Goal: Transaction & Acquisition: Obtain resource

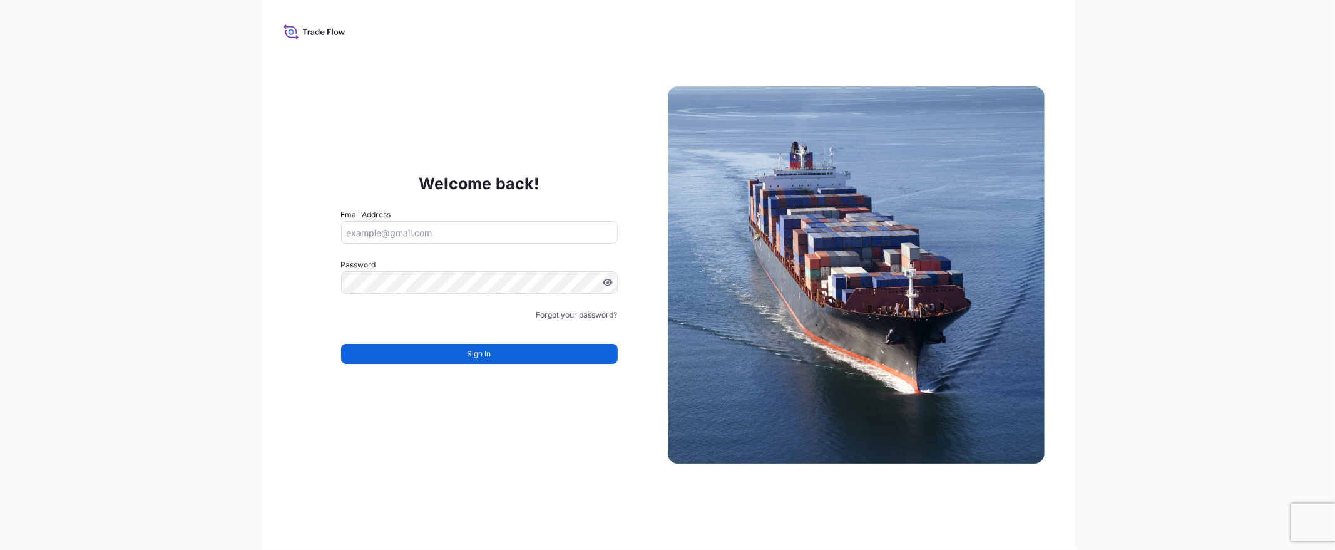
type input "[EMAIL_ADDRESS][DOMAIN_NAME]"
click at [507, 357] on button "Sign In" at bounding box center [479, 354] width 277 height 20
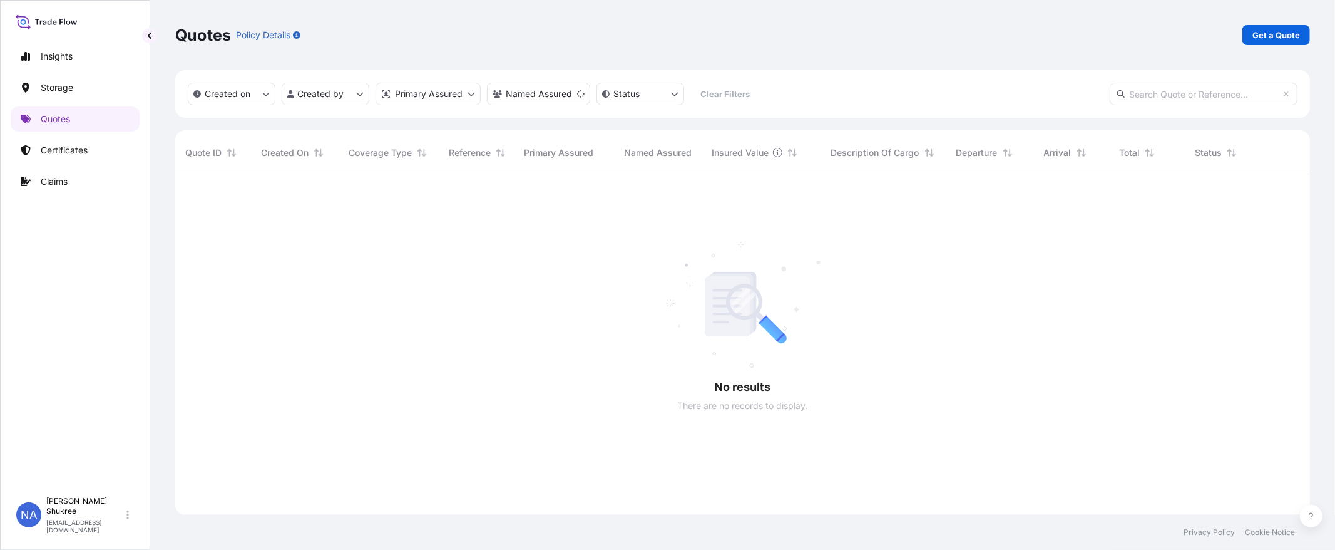
scroll to position [374, 1124]
click at [504, 276] on div at bounding box center [742, 345] width 1135 height 340
click at [73, 91] on p "Storage" at bounding box center [57, 87] width 33 height 13
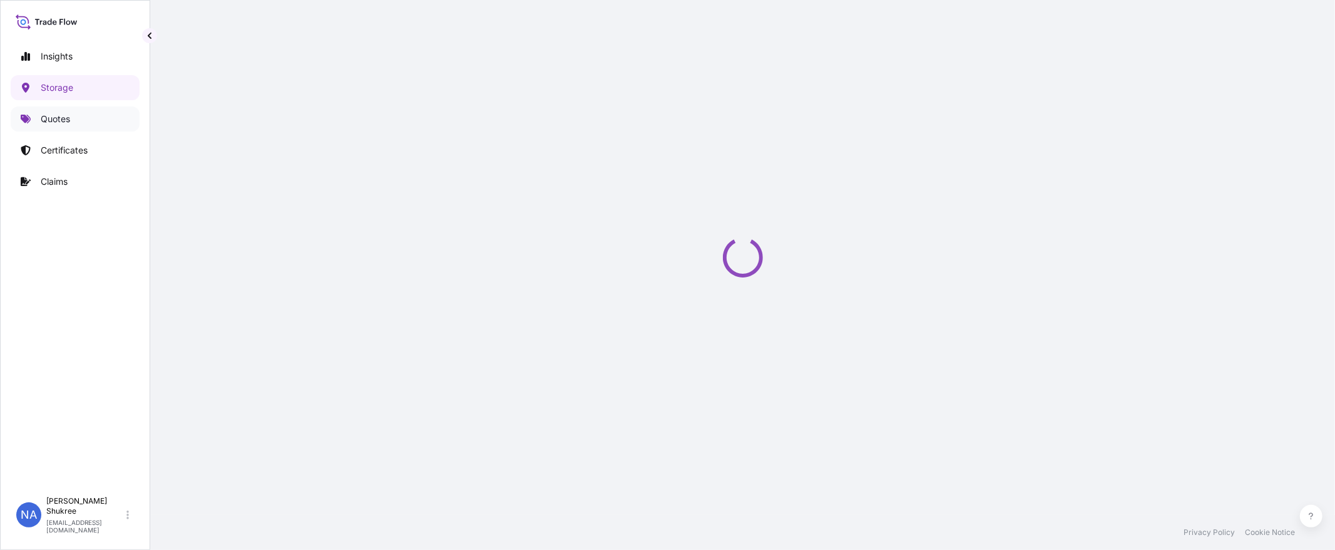
click at [80, 116] on link "Quotes" at bounding box center [75, 118] width 129 height 25
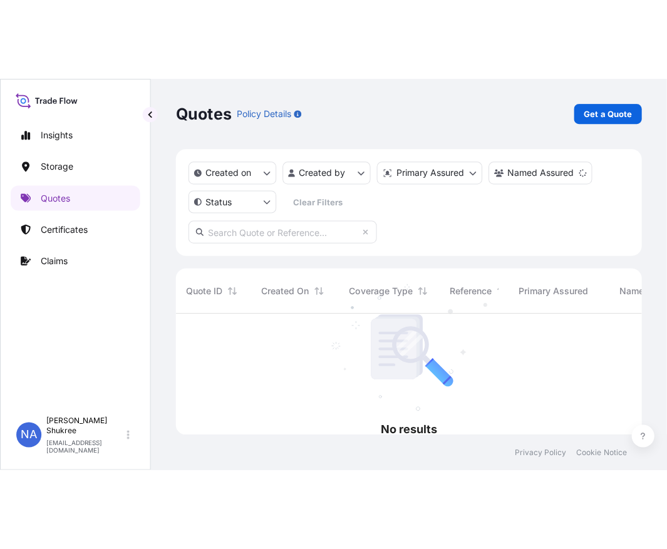
scroll to position [315, 456]
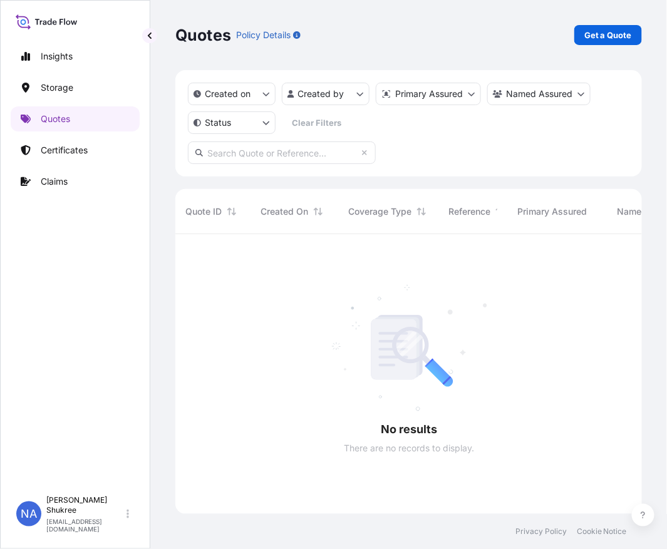
click at [148, 43] on div "Insights Storage Quotes Certificates Claims NA Nur Adreena Shukree [EMAIL_ADDRE…" at bounding box center [75, 274] width 150 height 549
click at [586, 34] on p "Get a Quote" at bounding box center [608, 35] width 48 height 13
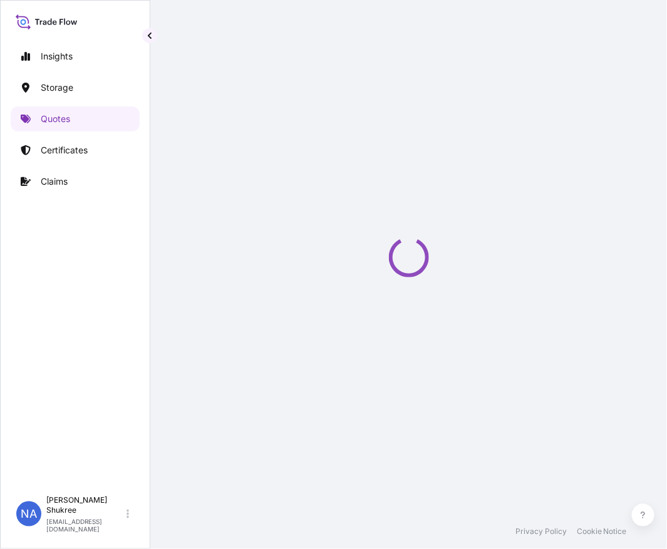
select select "Water"
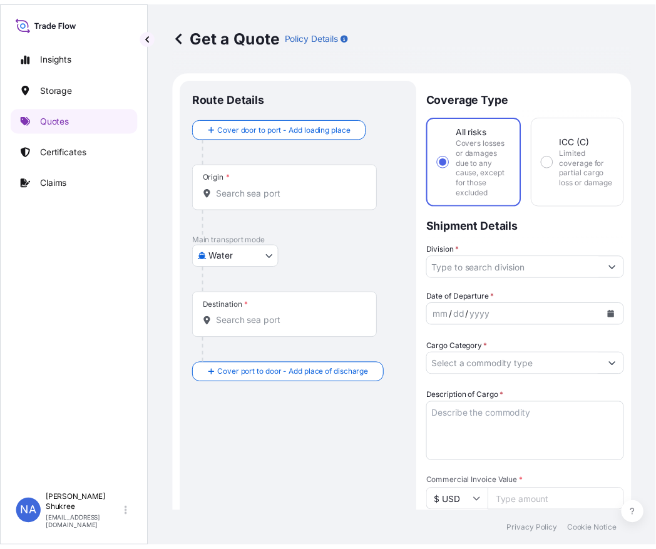
scroll to position [20, 0]
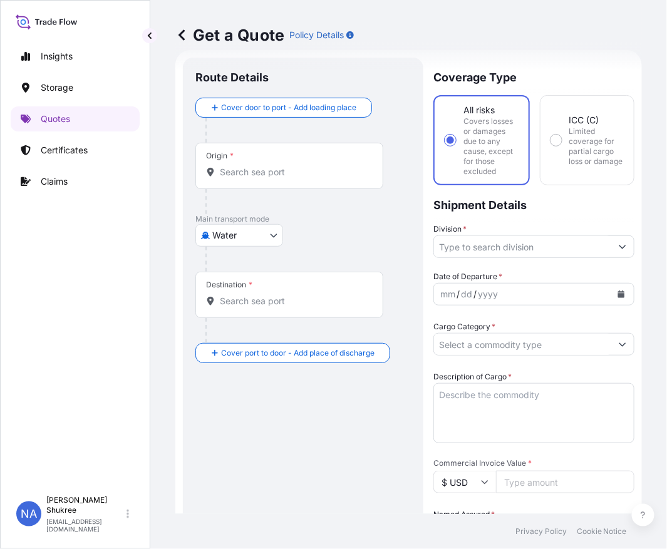
click at [296, 186] on div "Origin *" at bounding box center [289, 166] width 188 height 46
click at [296, 178] on input "Origin *" at bounding box center [294, 172] width 148 height 13
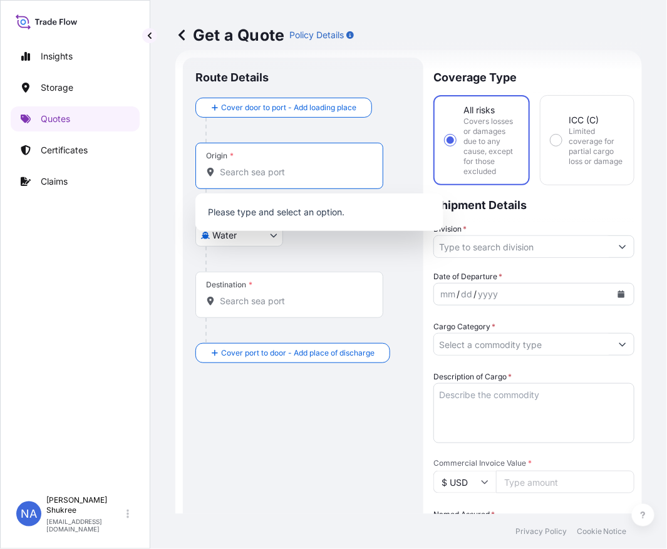
paste input "[GEOGRAPHIC_DATA], [GEOGRAPHIC_DATA]"
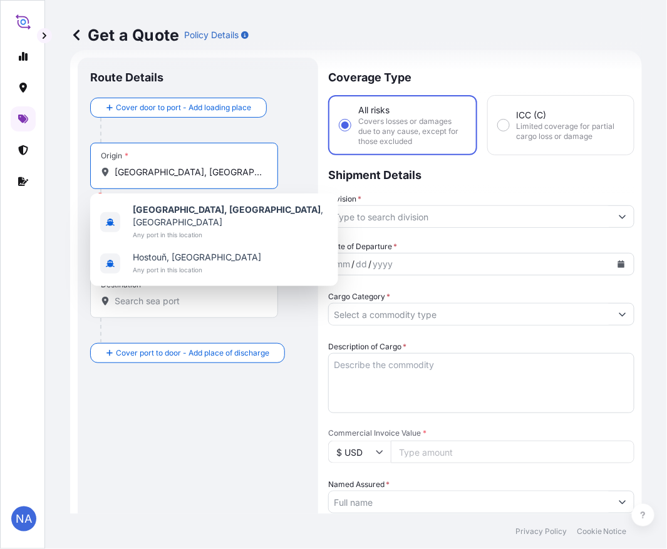
click at [189, 170] on input "[GEOGRAPHIC_DATA], [GEOGRAPHIC_DATA]" at bounding box center [189, 172] width 148 height 13
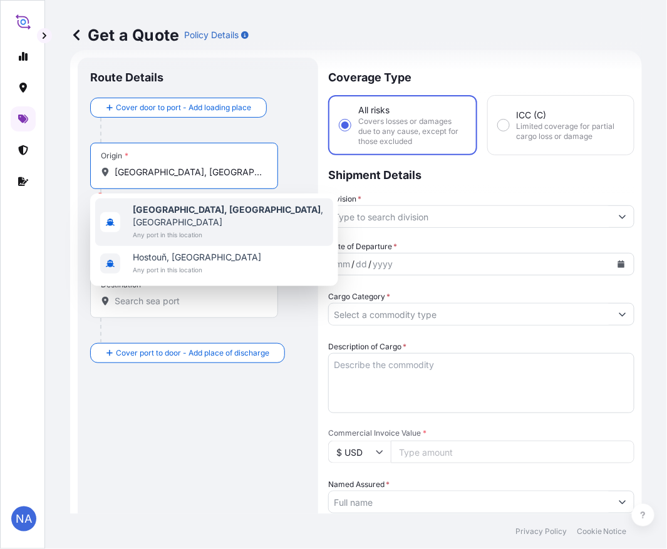
click at [178, 210] on b "[GEOGRAPHIC_DATA], [GEOGRAPHIC_DATA]" at bounding box center [227, 209] width 188 height 11
type input "[GEOGRAPHIC_DATA], [GEOGRAPHIC_DATA], [GEOGRAPHIC_DATA]"
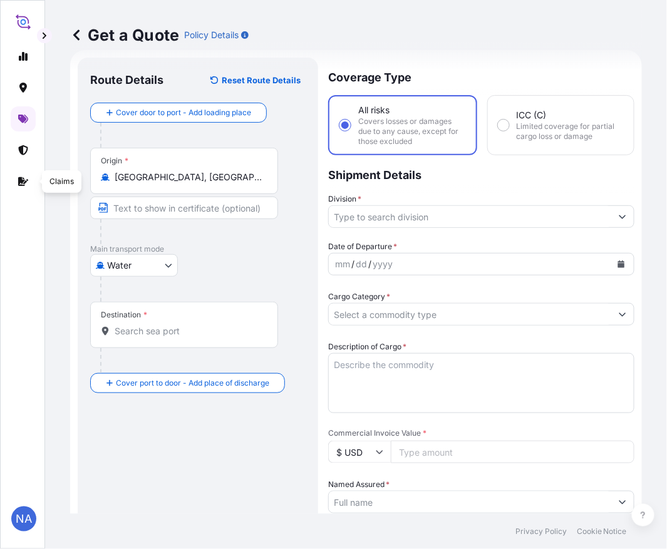
click at [161, 338] on div "Destination *" at bounding box center [184, 325] width 188 height 46
click at [161, 337] on input "Destination *" at bounding box center [189, 331] width 148 height 13
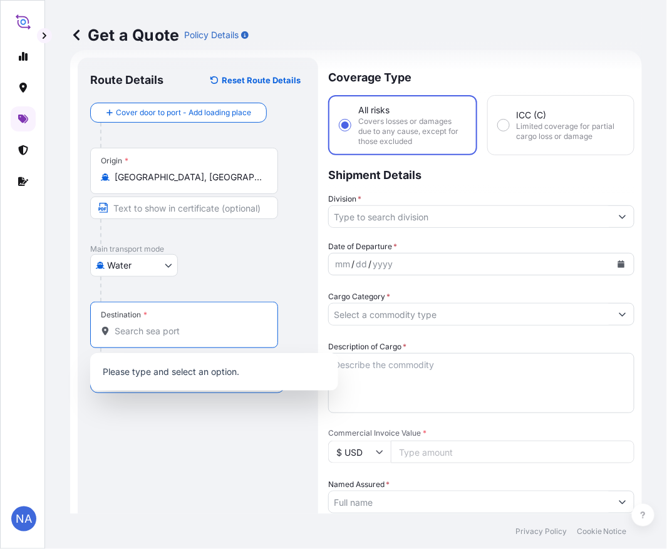
paste input "[PERSON_NAME], [GEOGRAPHIC_DATA]"
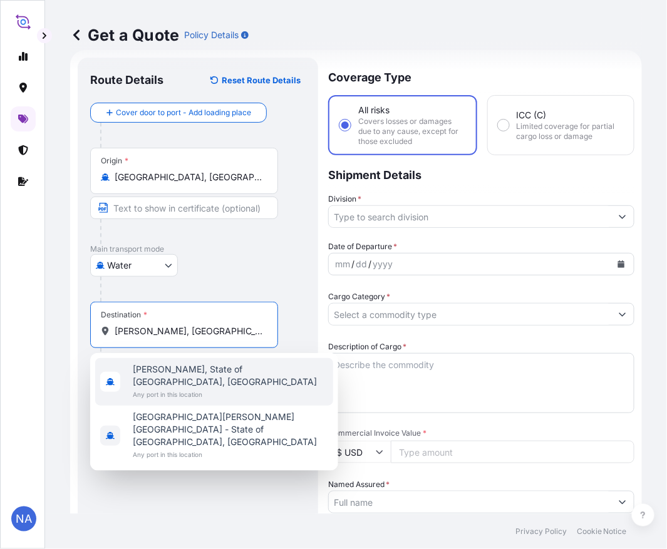
click at [165, 388] on span "Any port in this location" at bounding box center [230, 394] width 195 height 13
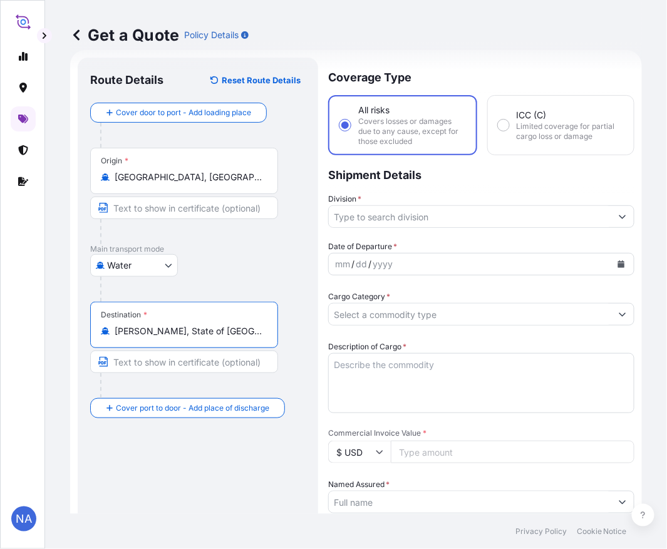
type input "[PERSON_NAME], State of [GEOGRAPHIC_DATA], [GEOGRAPHIC_DATA]"
click at [352, 228] on div "Coverage Type All risks Covers losses or damages due to any cause, except for t…" at bounding box center [481, 490] width 306 height 864
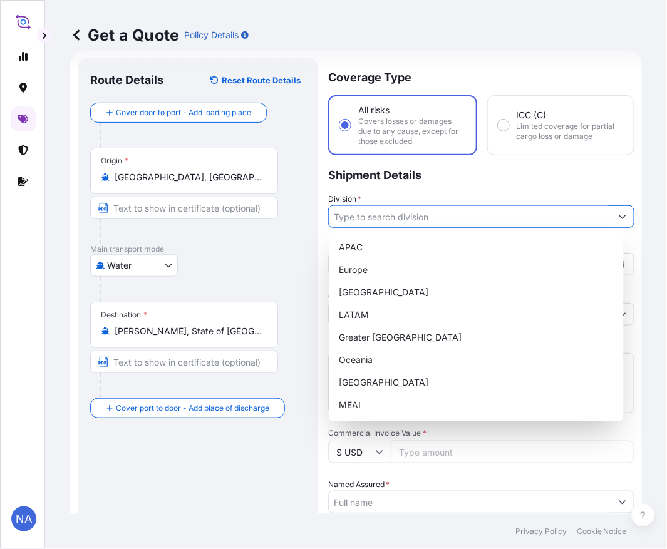
click at [351, 220] on input "Division *" at bounding box center [470, 216] width 282 height 23
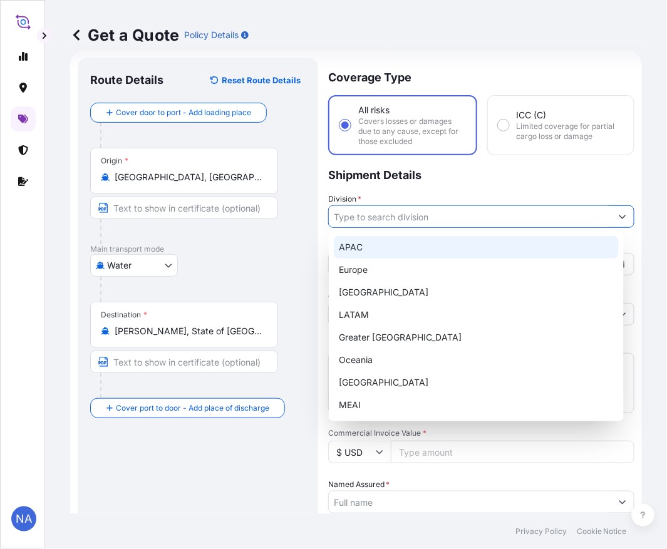
click at [374, 248] on div "APAC" at bounding box center [476, 247] width 285 height 23
type input "APAC"
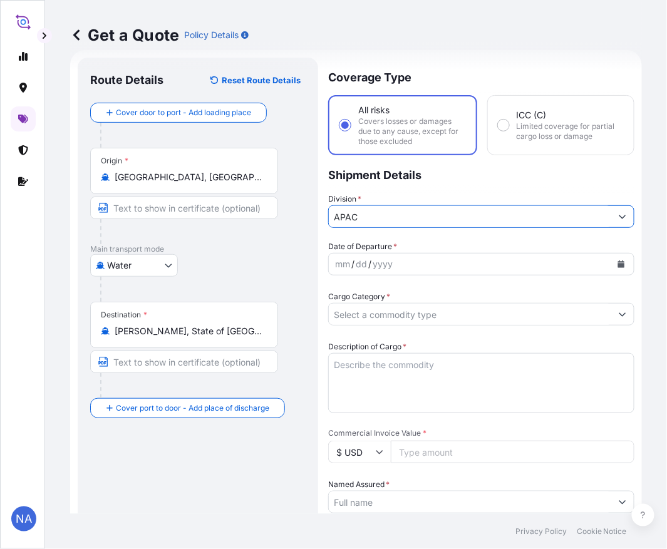
click at [448, 185] on p "Shipment Details" at bounding box center [481, 174] width 306 height 38
click at [617, 261] on icon "Calendar" at bounding box center [621, 264] width 8 height 8
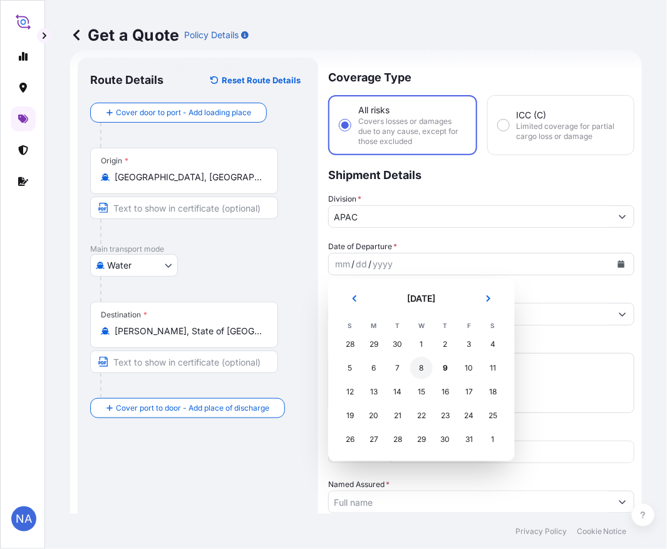
click at [429, 368] on div "8" at bounding box center [421, 368] width 23 height 23
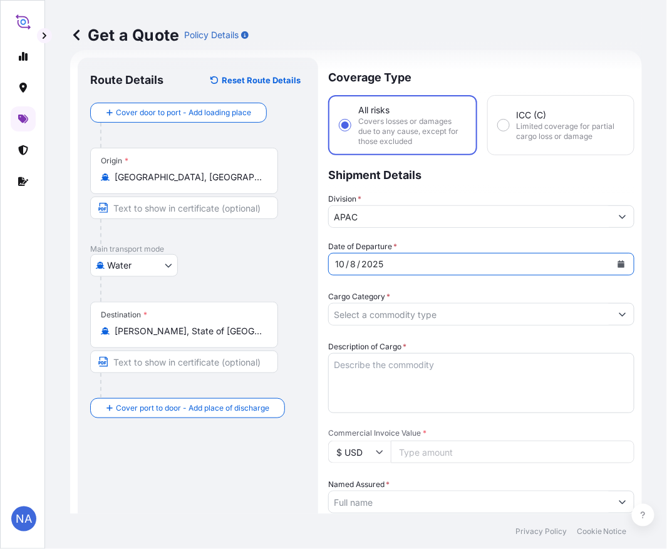
click at [422, 243] on div "Date of Departure * [DATE]" at bounding box center [481, 257] width 306 height 35
click at [597, 309] on div at bounding box center [481, 314] width 306 height 23
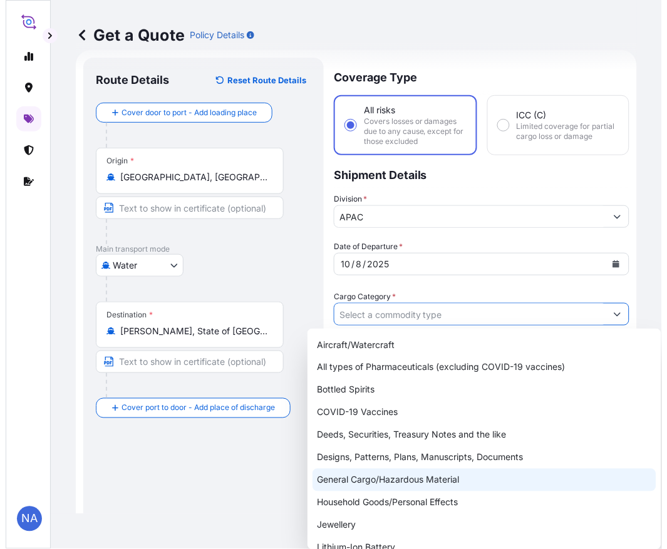
scroll to position [69, 0]
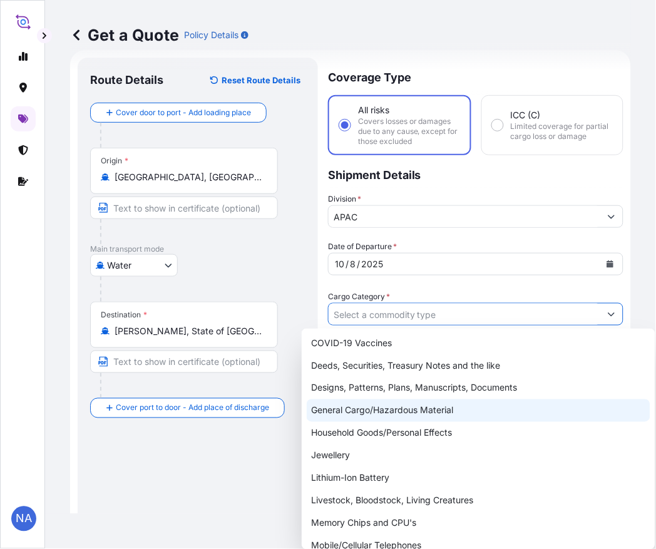
click at [358, 410] on div "General Cargo/Hazardous Material" at bounding box center [479, 410] width 344 height 23
type input "General Cargo/Hazardous Material"
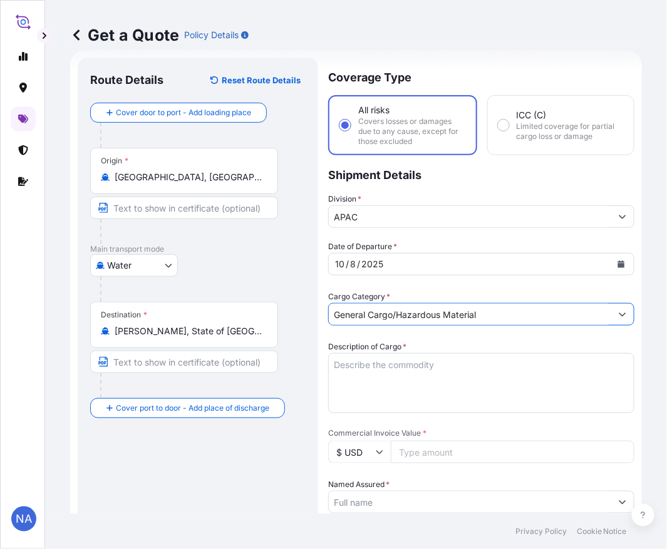
click at [420, 290] on div "Cargo Category * General Cargo/Hazardous Material" at bounding box center [481, 307] width 306 height 35
click at [379, 362] on textarea "Description of Cargo *" at bounding box center [481, 383] width 306 height 60
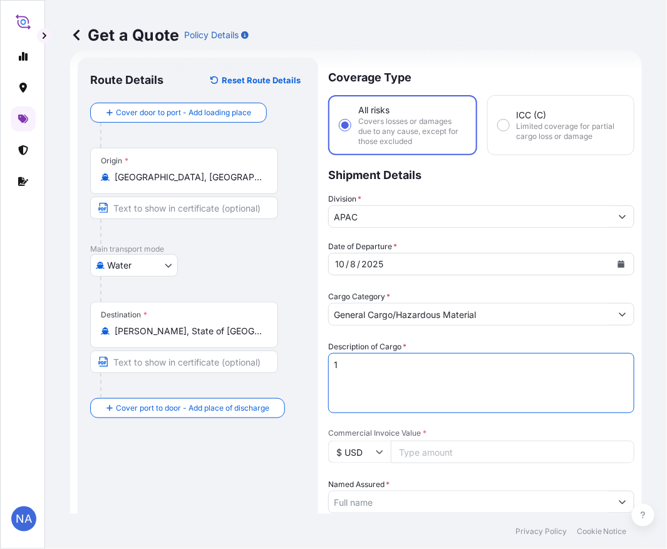
paste textarea "BULK UNPACKED LOADED INTO 1 20FT ISOTANK - DANGEROUS LIQUIDS GLYCOL ETHER PM AC…"
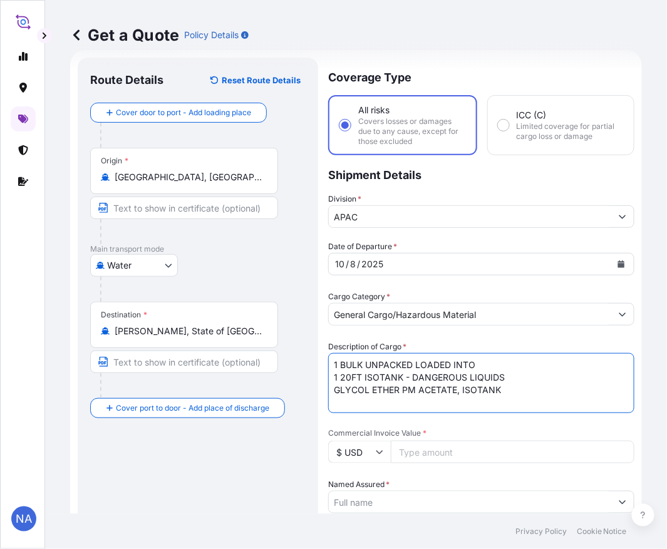
type textarea "1 BULK UNPACKED LOADED INTO 1 20FT ISOTANK - DANGEROUS LIQUIDS GLYCOL ETHER PM …"
click at [426, 341] on div "Description of Cargo * 1 BULK UNPACKED LOADED INTO 1 20FT ISOTANK - DANGEROUS L…" at bounding box center [481, 376] width 306 height 73
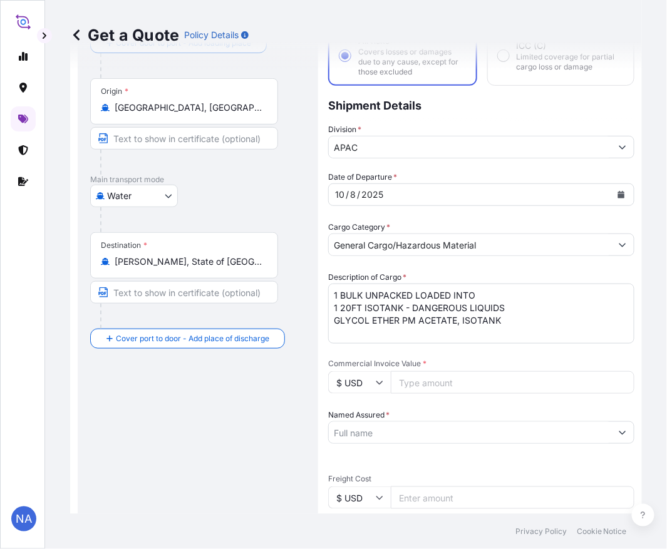
click at [435, 386] on input "Commercial Invoice Value *" at bounding box center [512, 382] width 243 height 23
paste input "24558.55"
type input "24558.55"
click at [411, 430] on input "Named Assured *" at bounding box center [470, 432] width 282 height 23
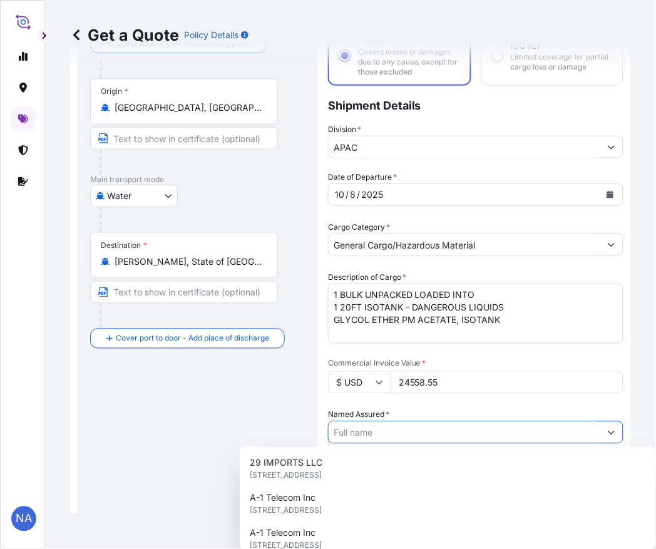
paste input "LYONDELL CHEMICAL COMPANY"
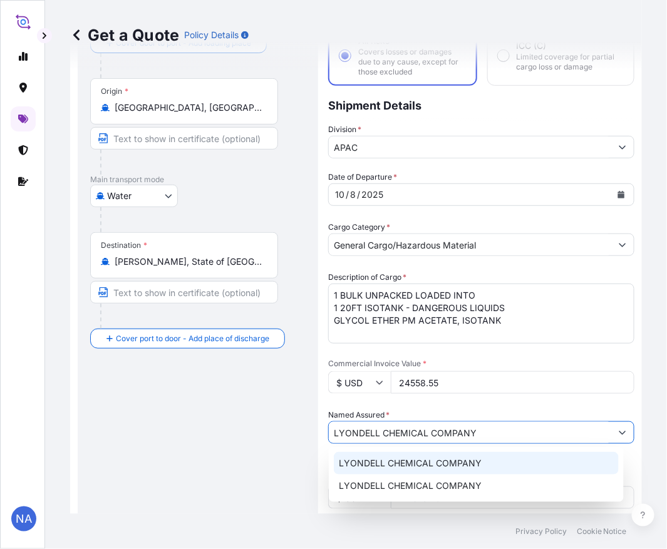
click at [397, 467] on span "LYONDELL CHEMICAL COMPANY" at bounding box center [410, 463] width 143 height 13
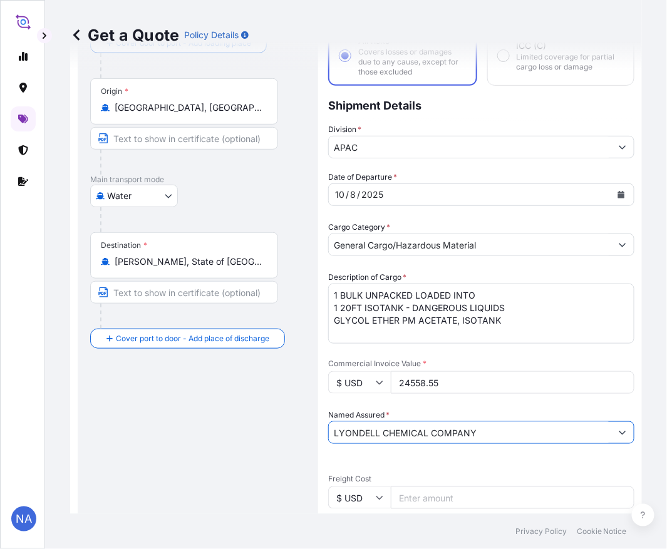
type input "LYONDELL CHEMICAL COMPANY"
click at [429, 404] on div "Date of Departure * [DATE] Cargo Category * General Cargo/Hazardous Material De…" at bounding box center [481, 465] width 306 height 588
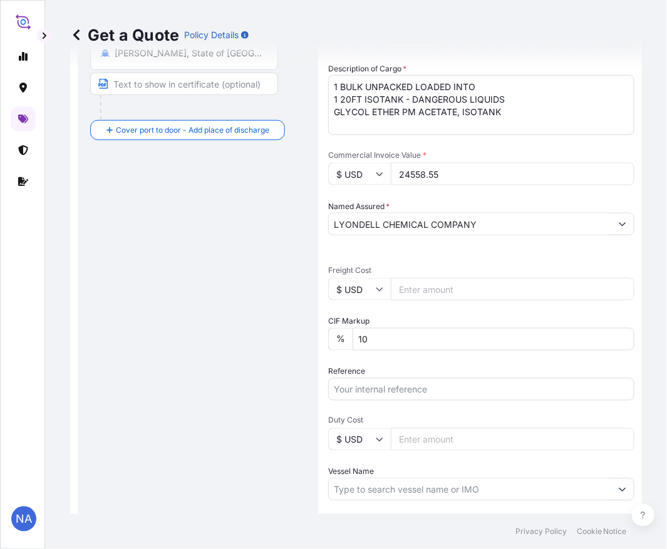
scroll to position [367, 0]
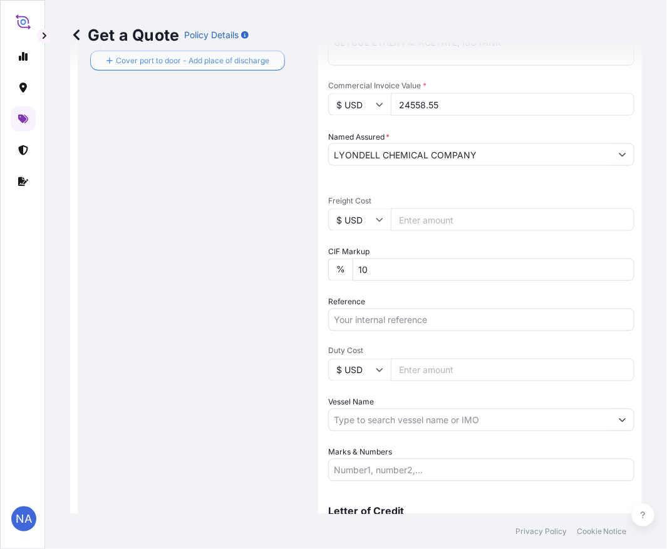
click at [373, 317] on input "Reference" at bounding box center [481, 320] width 306 height 23
paste input "10420799162"
click at [440, 320] on input "10420799162 /" at bounding box center [481, 320] width 306 height 23
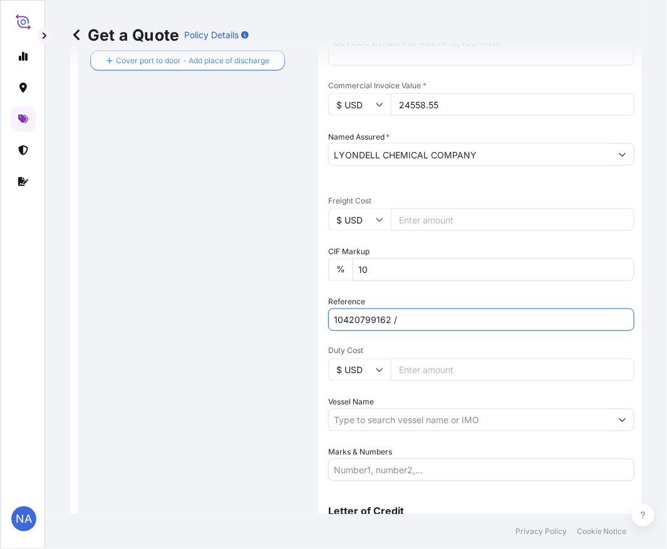
paste input "5013136531"
type input "10420799162 / 5013136531"
click at [389, 416] on input "Vessel Name" at bounding box center [470, 420] width 282 height 23
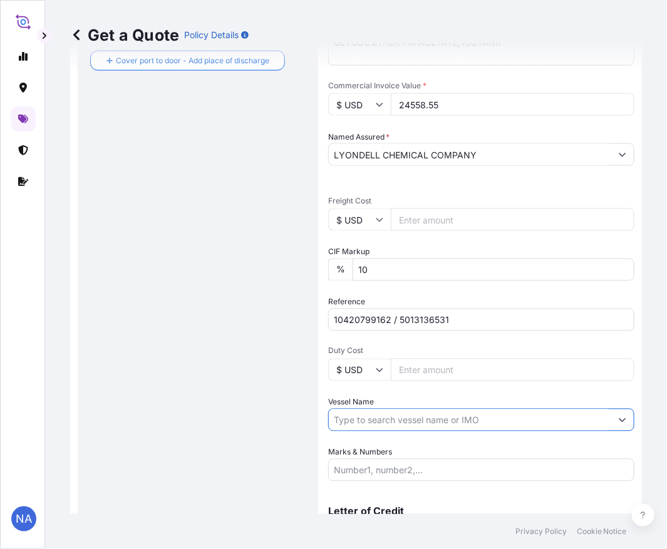
paste input "CMA CGM BERLIOZ"
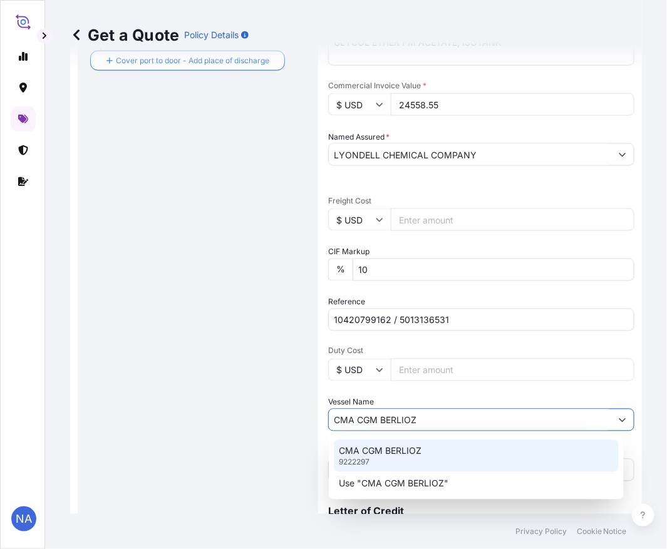
click at [374, 459] on div "CMA CGM BERLIOZ 9222297" at bounding box center [476, 455] width 285 height 33
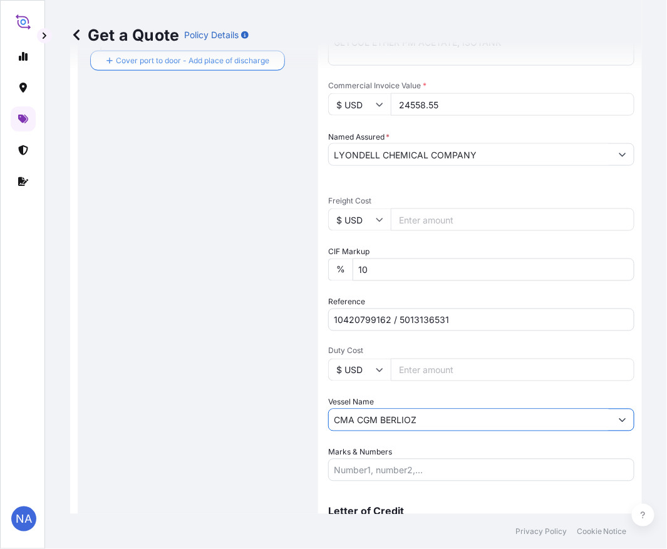
type input "CMA CGM BERLIOZ"
click at [407, 459] on input "Marks & Numbers" at bounding box center [481, 470] width 306 height 23
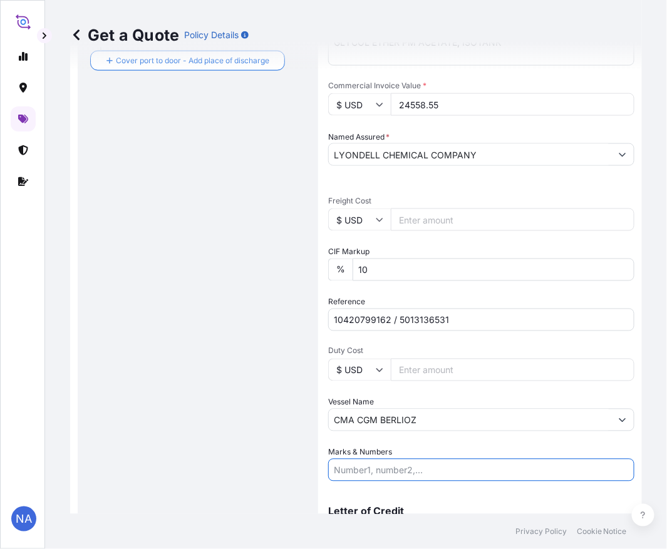
paste input "CUSTOMER PO NUMBER 4900870579"
type input "CUSTOMER PO NUMBER 4900870579"
click at [414, 439] on div "Date of Departure * [DATE] Cargo Category * General Cargo/Hazardous Material De…" at bounding box center [481, 187] width 306 height 588
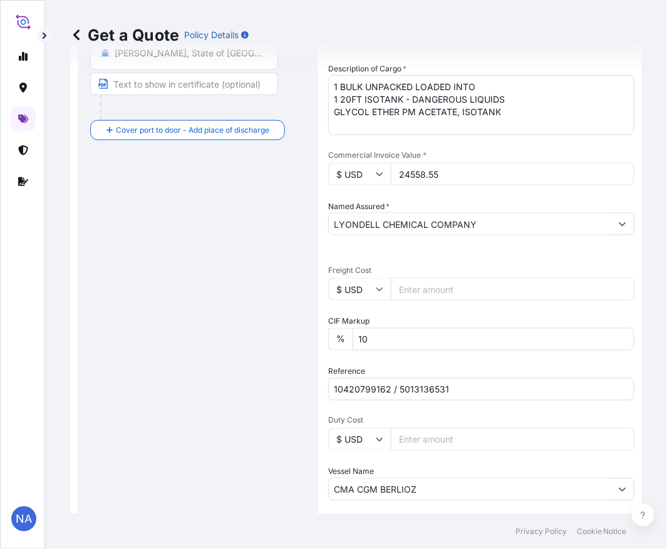
scroll to position [434, 0]
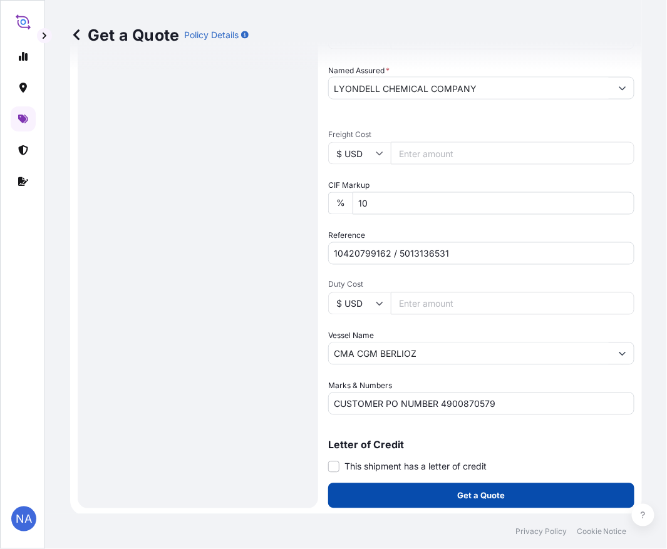
click at [386, 496] on button "Get a Quote" at bounding box center [481, 495] width 306 height 25
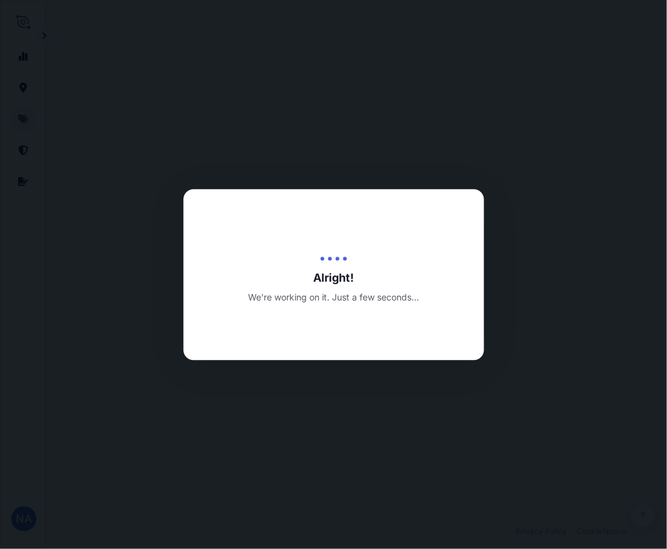
select select "Water"
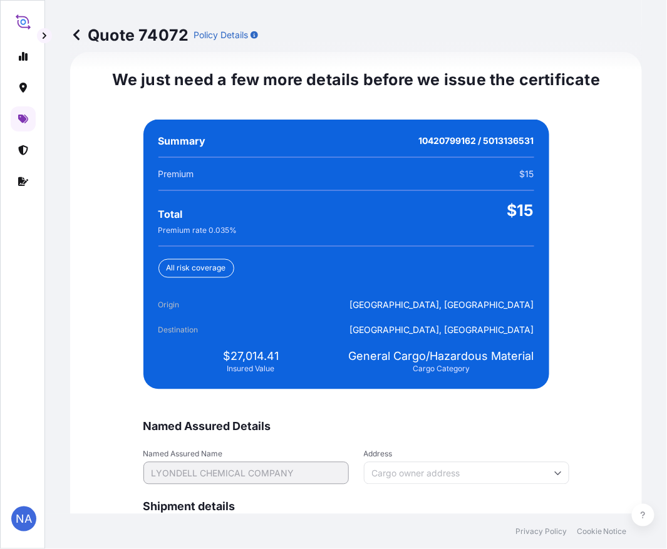
scroll to position [2942, 0]
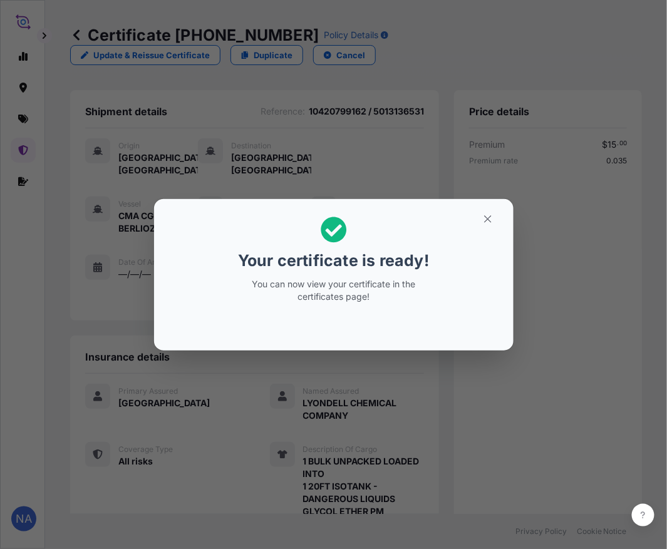
click at [190, 415] on div "Your certificate is ready! You can now view your certificate in the certificate…" at bounding box center [333, 275] width 667 height 550
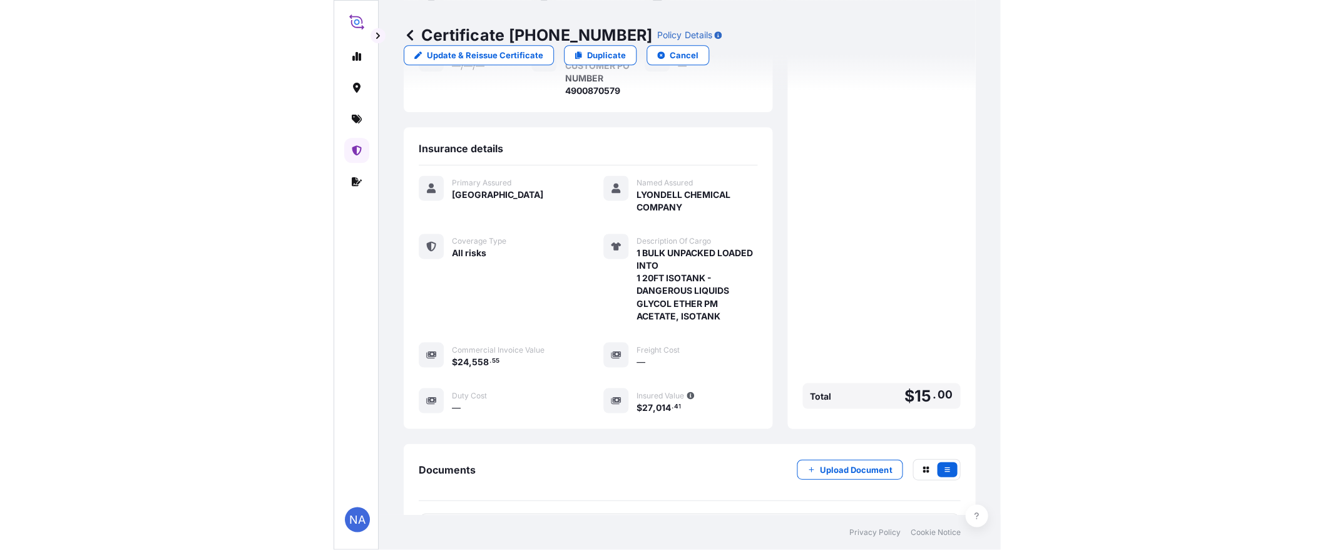
scroll to position [335, 0]
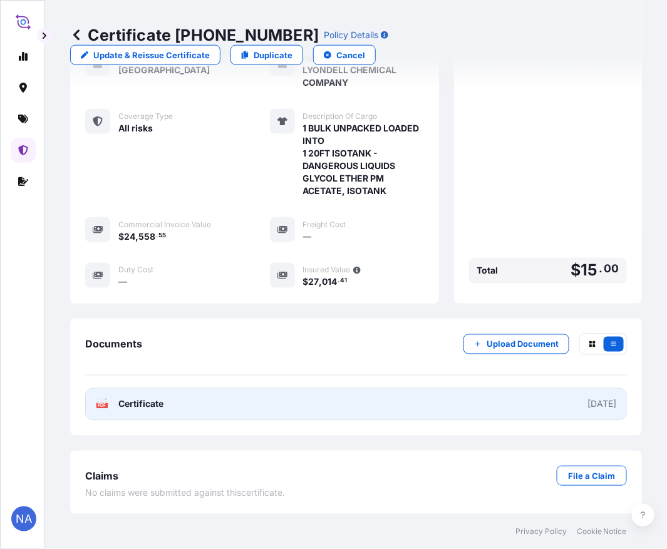
click at [248, 404] on link "PDF Certificate [DATE]" at bounding box center [355, 404] width 541 height 33
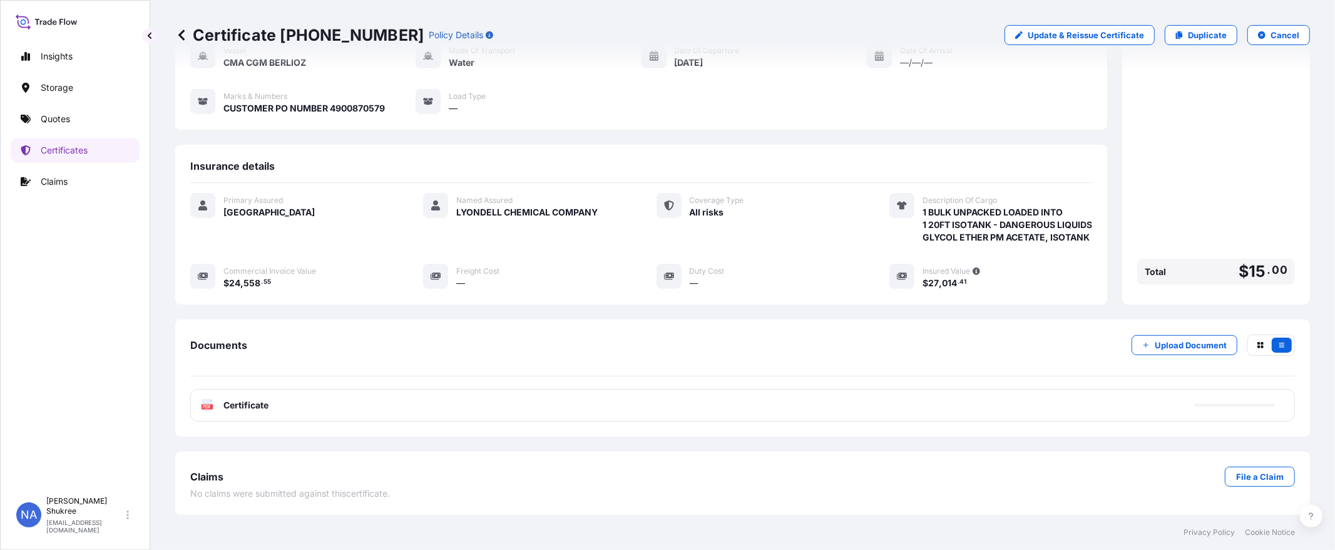
scroll to position [121, 0]
